Goal: Task Accomplishment & Management: Use online tool/utility

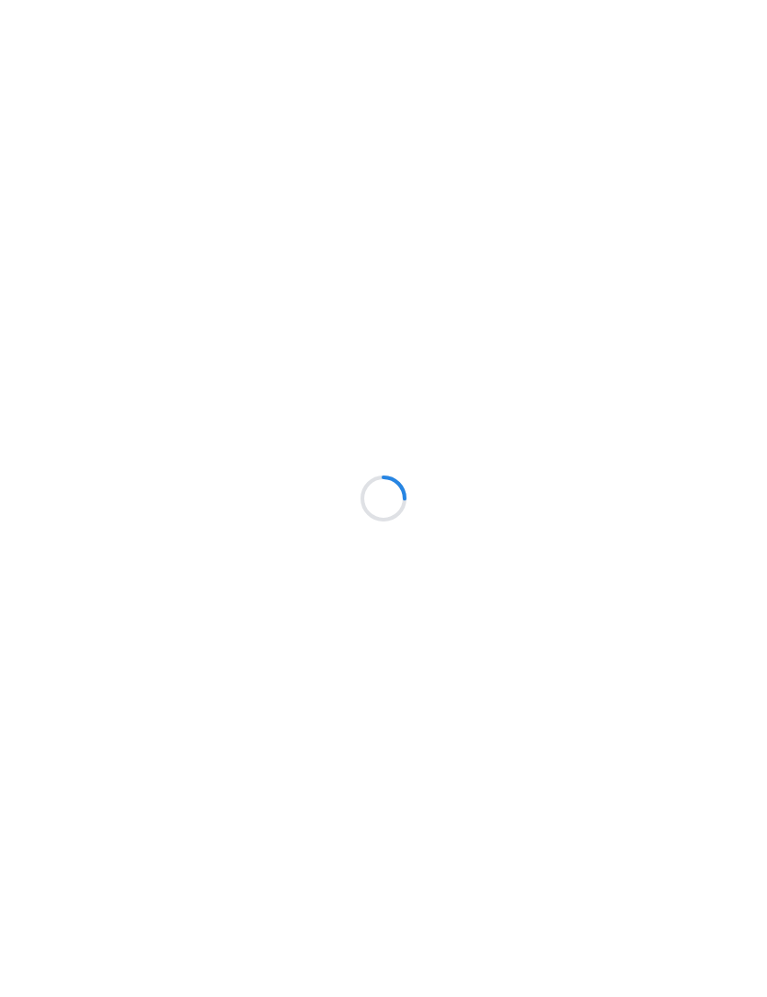
scroll to position [1, 0]
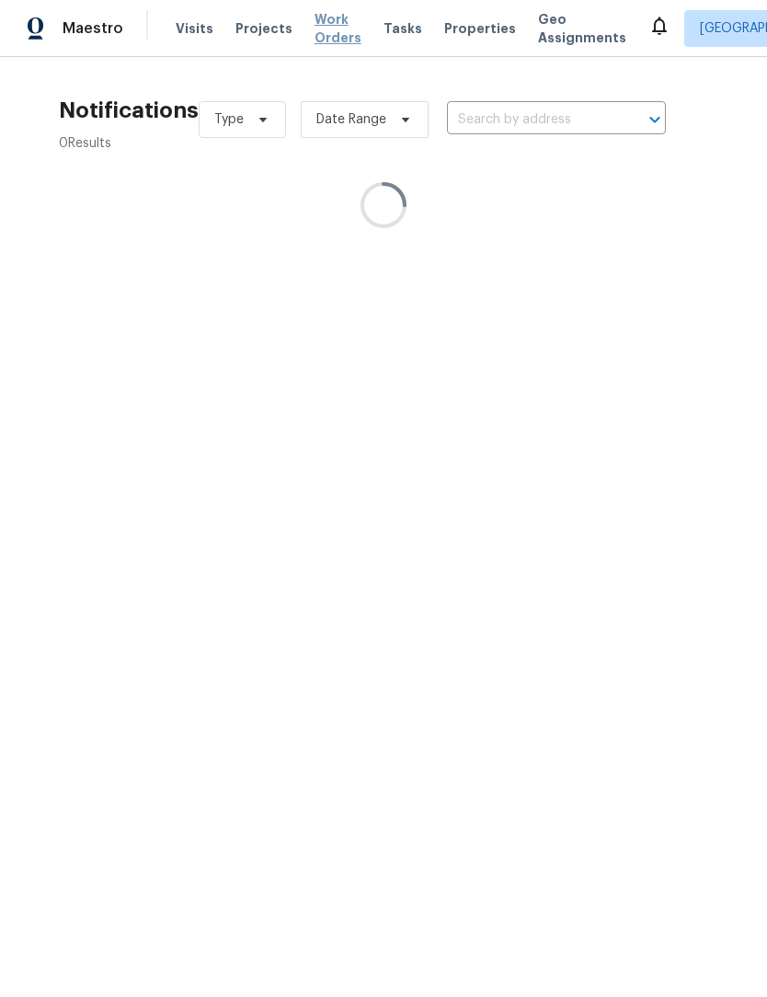
click at [327, 29] on span "Work Orders" at bounding box center [337, 29] width 47 height 37
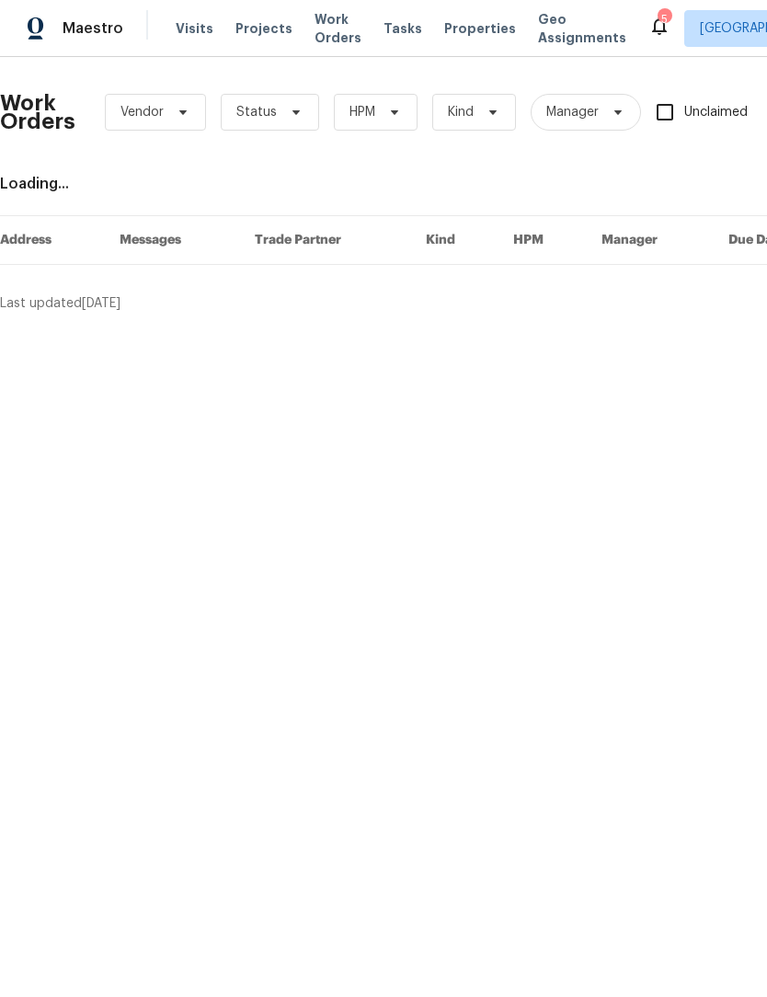
click at [633, 166] on div "Work Orders Vendor Status HPM Kind Manager Unclaimed ​ View Reno Index Loading.…" at bounding box center [519, 193] width 1039 height 241
click at [652, 33] on icon at bounding box center [659, 27] width 15 height 18
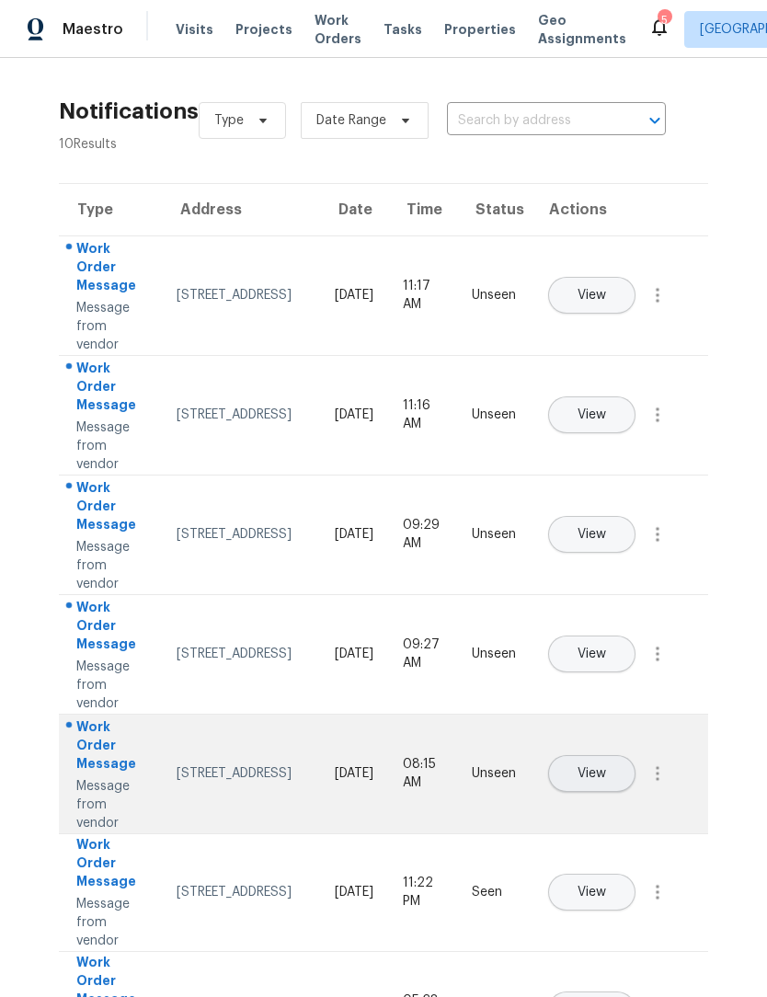
click at [635, 755] on button "View" at bounding box center [591, 773] width 87 height 37
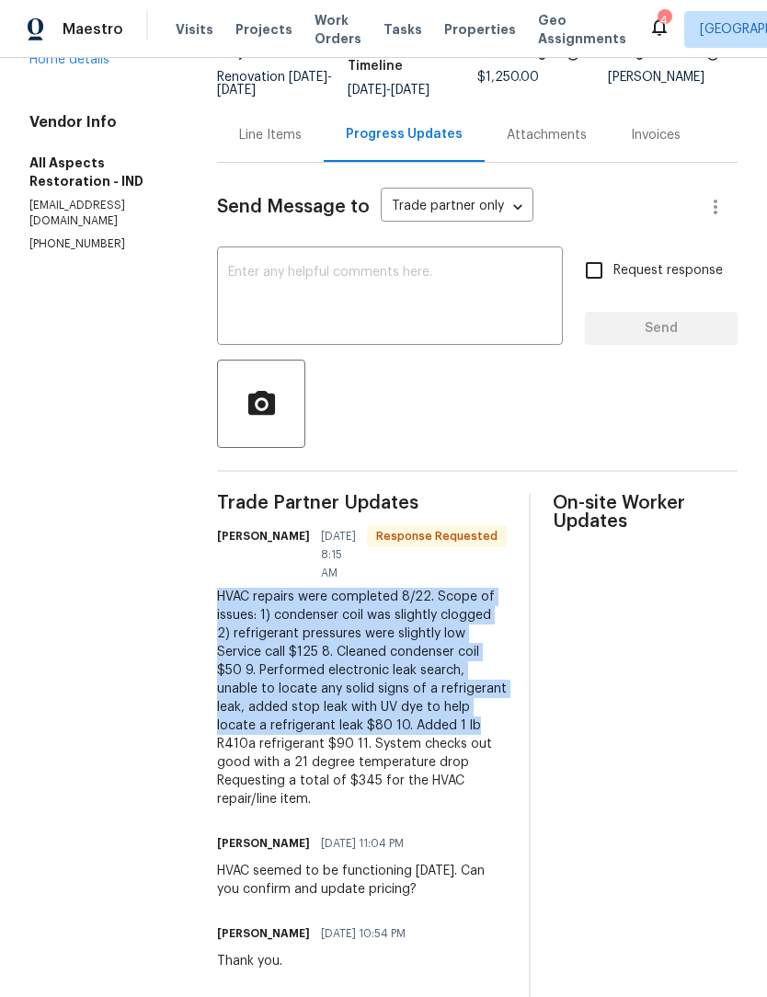
scroll to position [150, 0]
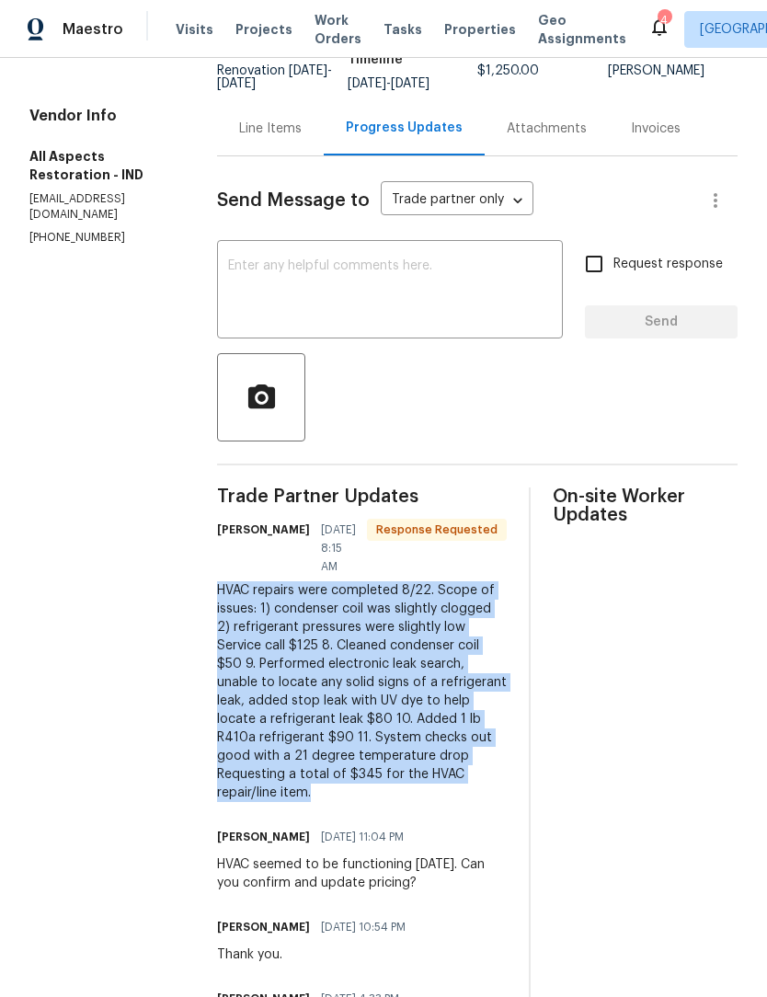
click at [270, 154] on div "Line Items" at bounding box center [270, 128] width 107 height 54
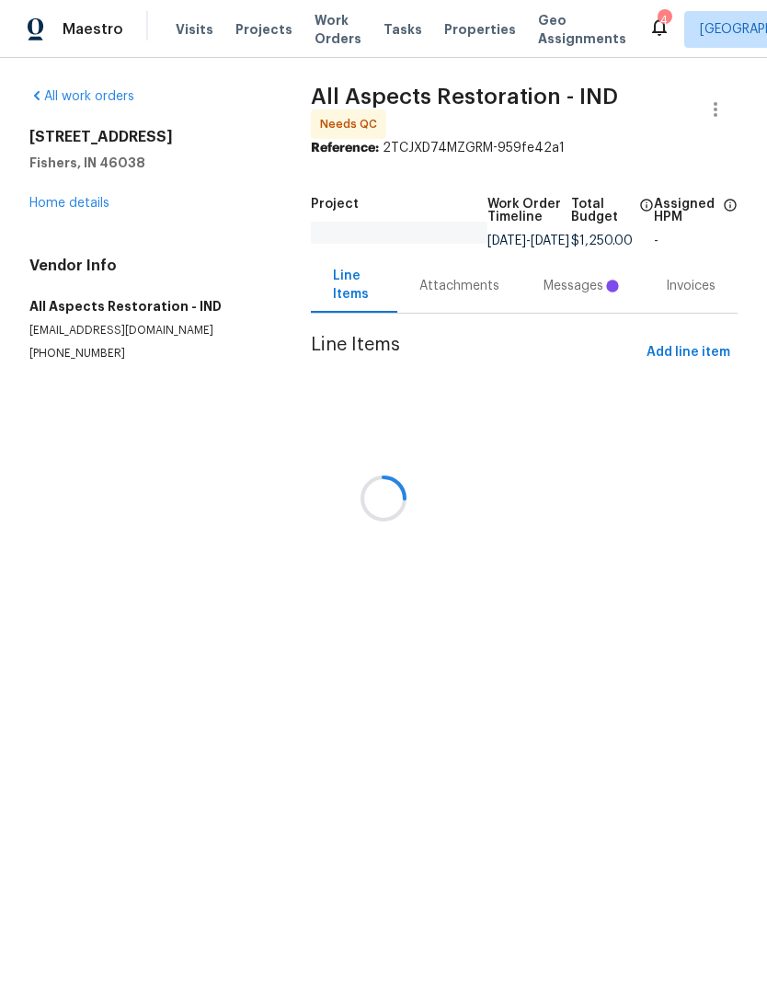
click at [53, 207] on div at bounding box center [383, 498] width 767 height 997
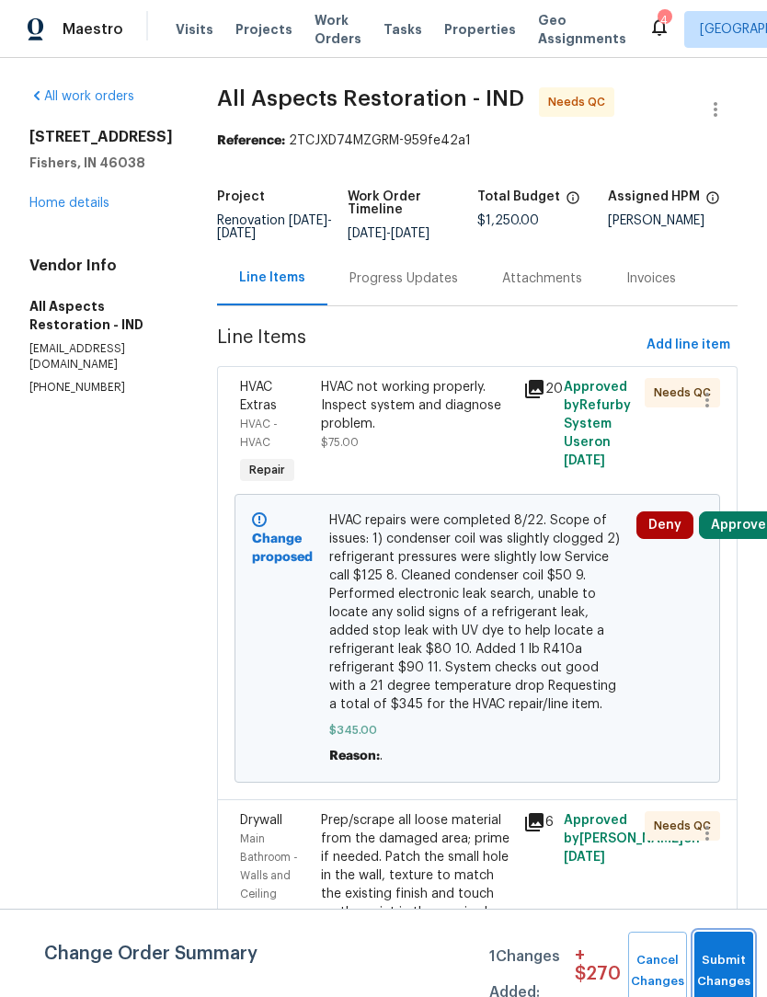
click at [731, 956] on button "Submit Changes" at bounding box center [723, 970] width 59 height 79
click at [730, 970] on span "Submit Changes" at bounding box center [723, 971] width 40 height 42
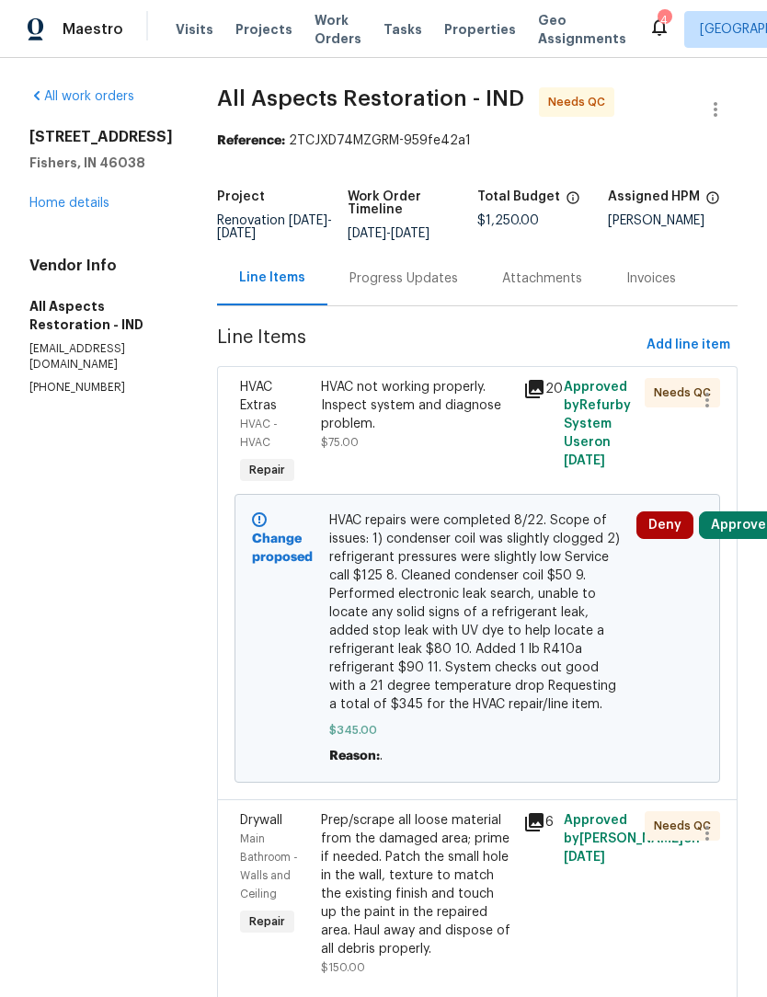
click at [731, 948] on div "Drywall Main Bathroom - Walls and Ceiling Repair Prep/scrape all loose material…" at bounding box center [477, 904] width 520 height 211
